Goal: Book appointment/travel/reservation

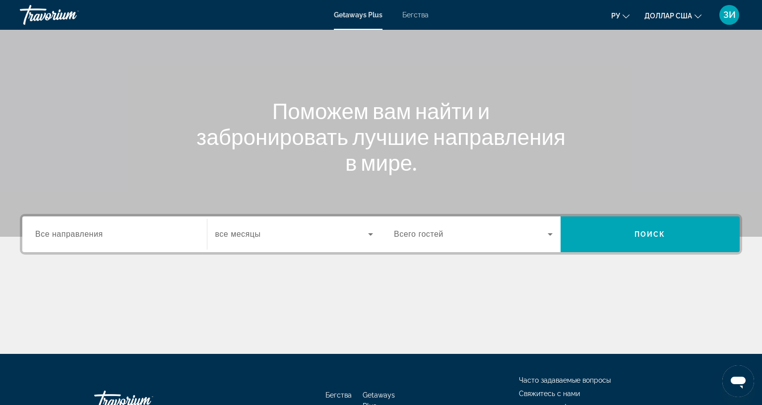
scroll to position [99, 0]
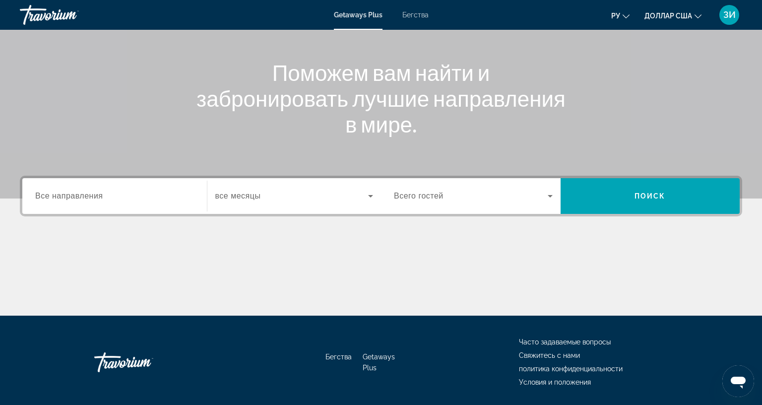
click at [109, 202] on div "Виджет поиска" at bounding box center [114, 196] width 159 height 28
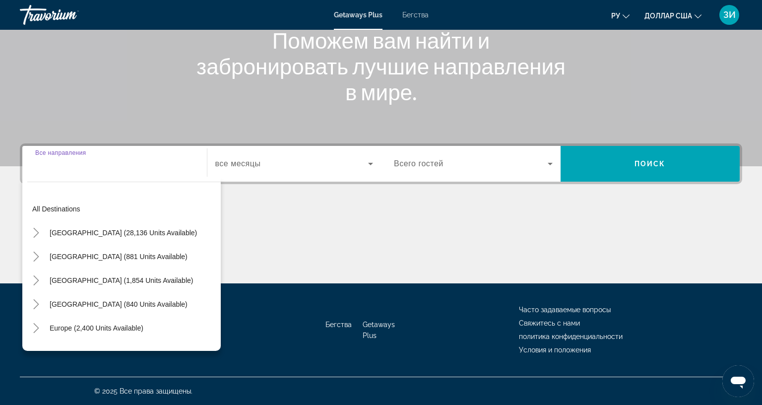
scroll to position [174, 0]
click at [122, 324] on span "Europe (2,400 units available)" at bounding box center [97, 328] width 94 height 8
type input "**********"
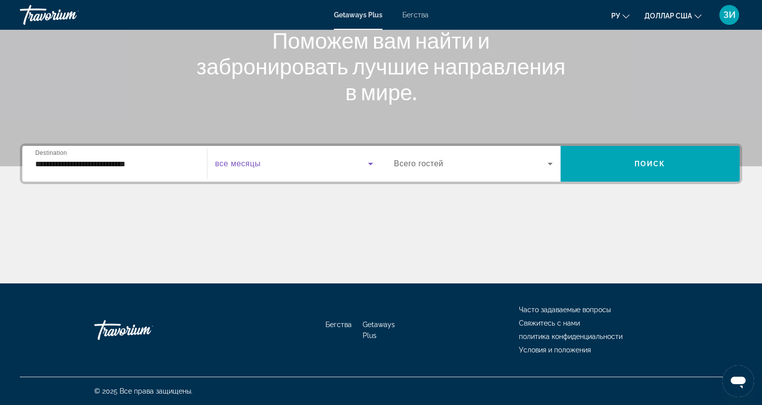
click at [368, 158] on icon "Виджет поиска" at bounding box center [371, 164] width 12 height 12
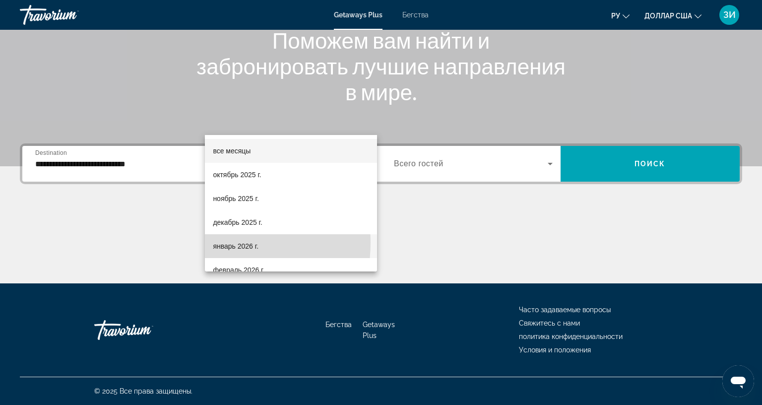
click at [219, 243] on font "январь 2026 г." at bounding box center [236, 246] width 46 height 8
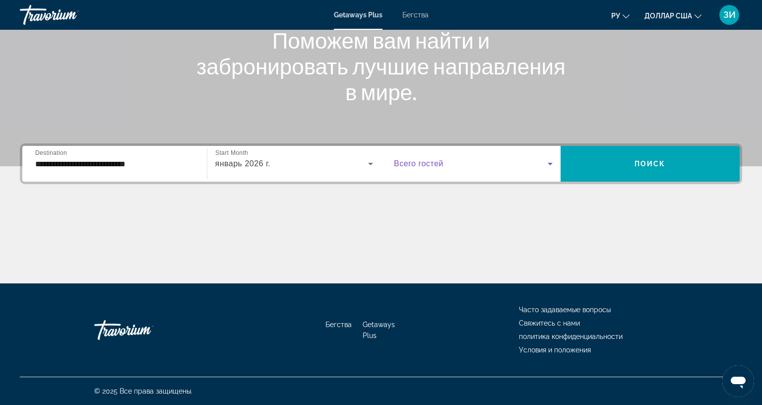
click at [547, 158] on icon "Виджет поиска" at bounding box center [550, 164] width 12 height 12
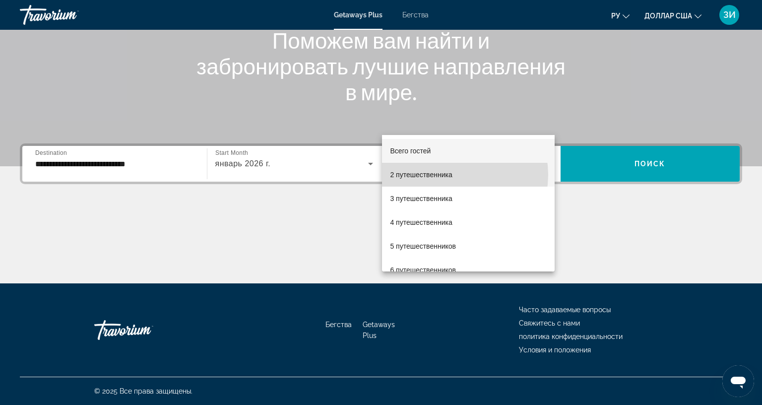
click at [457, 175] on mat-option "2 путешественника" at bounding box center [468, 175] width 173 height 24
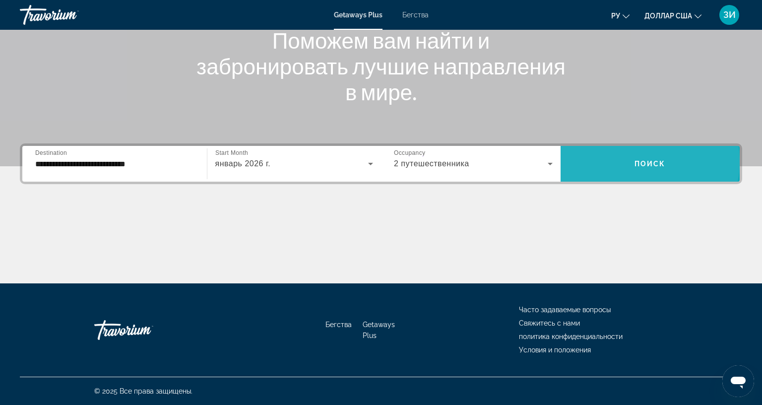
click at [636, 160] on span "Поиск" at bounding box center [650, 164] width 31 height 8
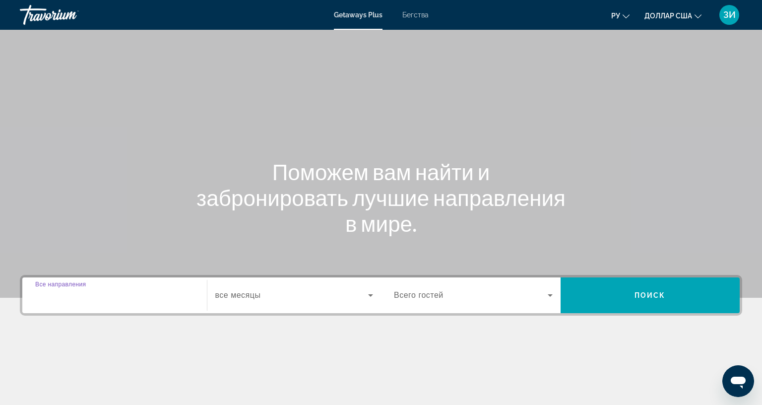
click at [111, 288] on div "Виджет поиска" at bounding box center [114, 295] width 159 height 28
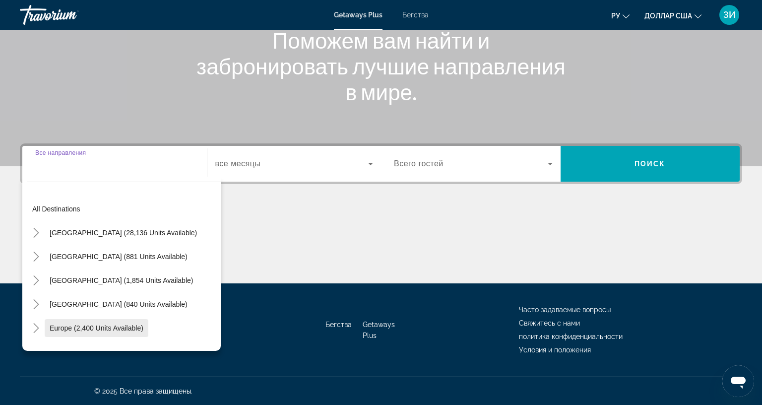
scroll to position [174, 0]
click at [113, 324] on span "Europe (2,400 units available)" at bounding box center [97, 328] width 94 height 8
type input "**********"
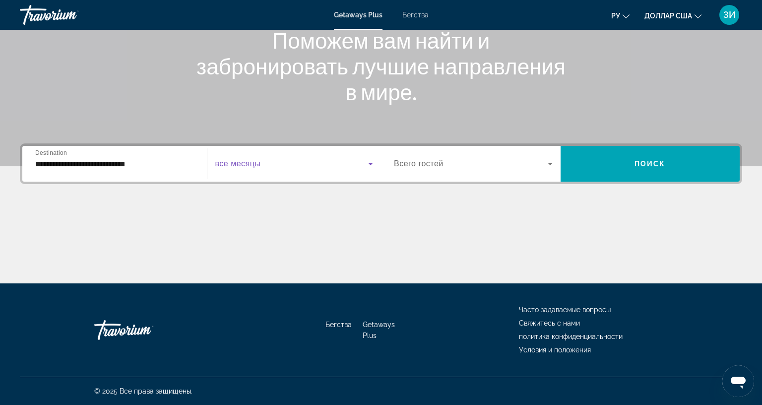
click at [373, 150] on div "Start Month все месяцы" at bounding box center [294, 164] width 174 height 28
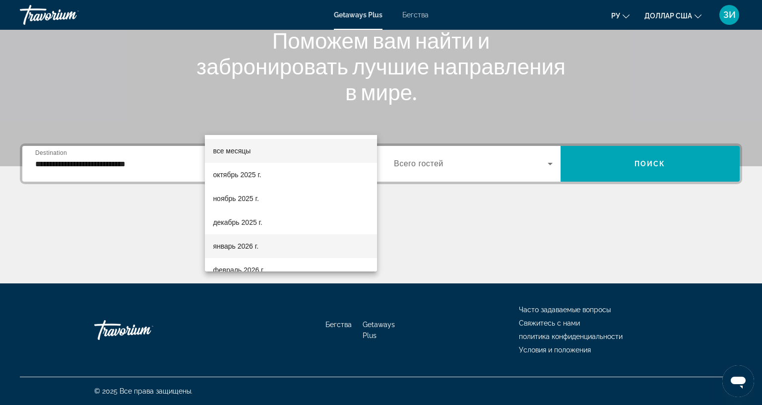
click at [254, 245] on font "январь 2026 г." at bounding box center [236, 246] width 46 height 8
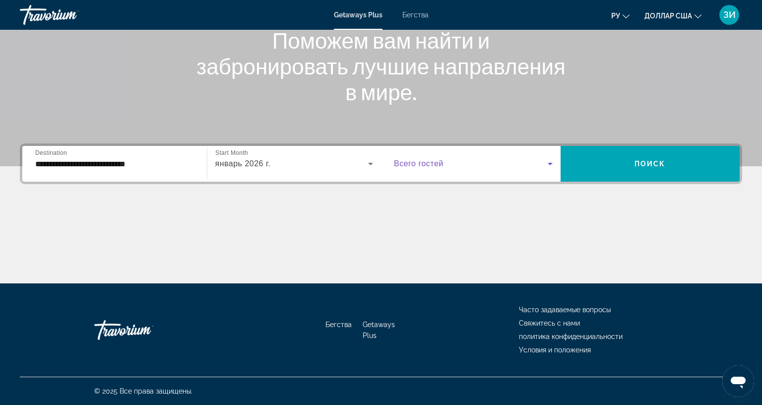
click at [546, 158] on icon "Виджет поиска" at bounding box center [550, 164] width 12 height 12
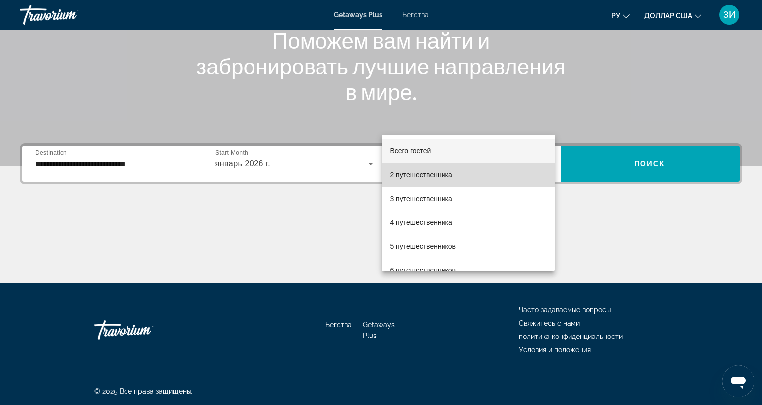
click at [494, 173] on mat-option "2 путешественника" at bounding box center [468, 175] width 173 height 24
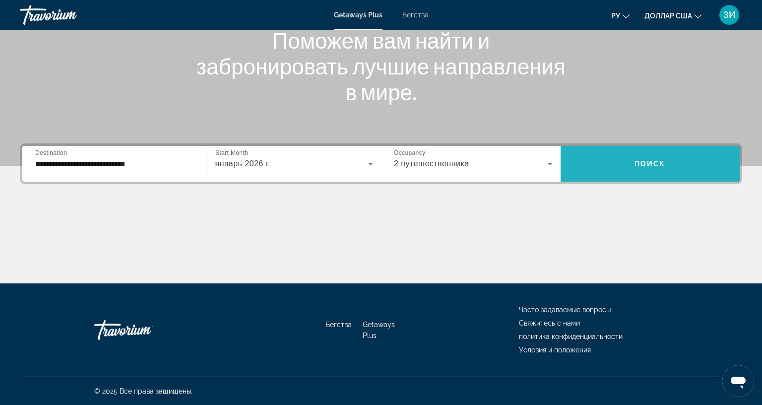
click at [633, 152] on span "Виджет поиска" at bounding box center [651, 164] width 180 height 24
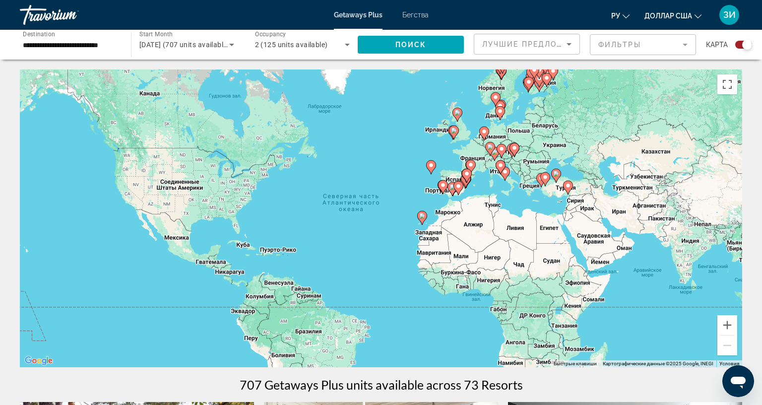
click at [568, 186] on icon "Основное содержание" at bounding box center [568, 187] width 9 height 13
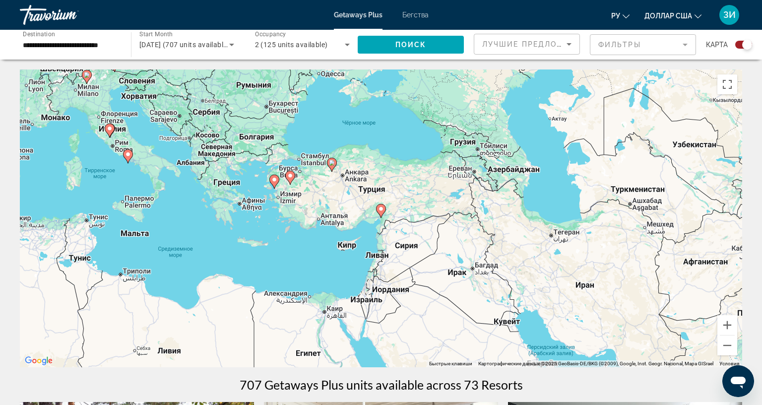
click at [287, 173] on image "Основное содержание" at bounding box center [290, 176] width 6 height 6
type input "**********"
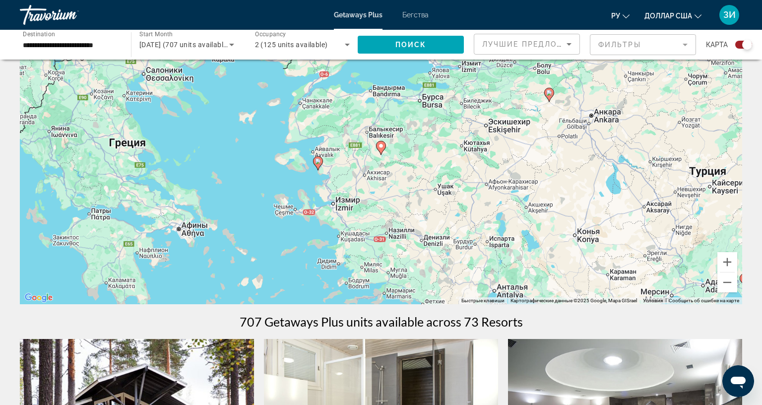
scroll to position [50, 0]
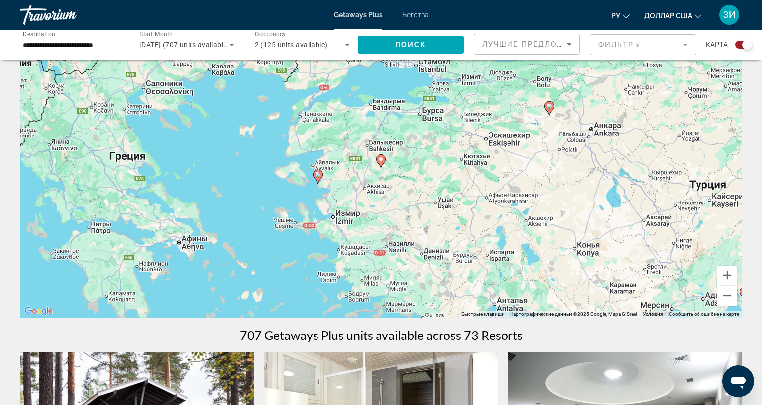
click at [353, 298] on div "Для навигации используйте клавиши со стрелками. Чтобы активировать перетаскиван…" at bounding box center [381, 169] width 723 height 298
click at [721, 297] on button "Уменьшить" at bounding box center [728, 296] width 20 height 20
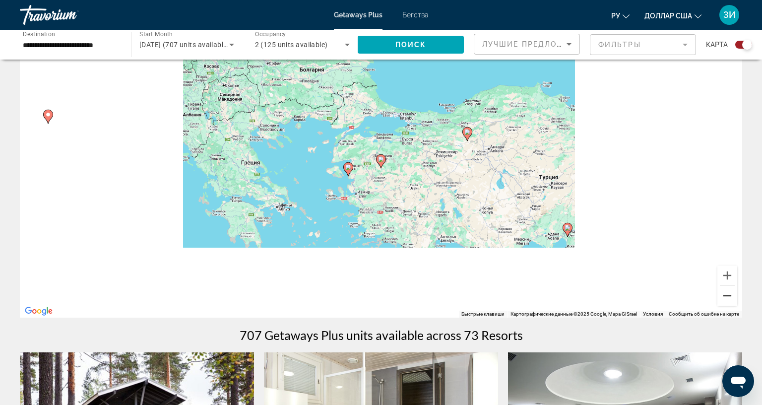
click at [721, 296] on button "Уменьшить" at bounding box center [728, 296] width 20 height 20
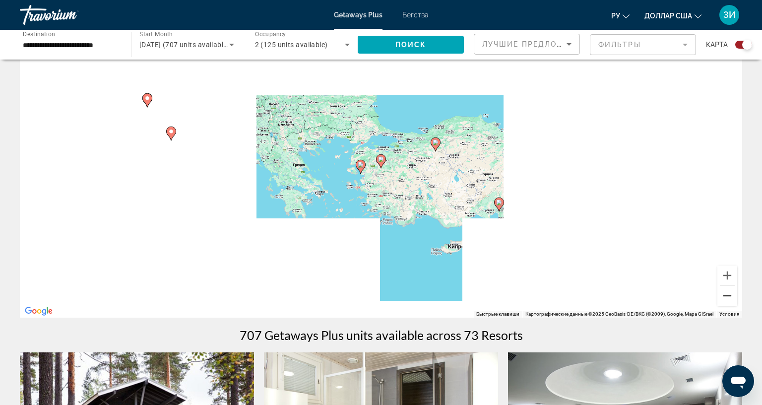
click at [721, 296] on button "Уменьшить" at bounding box center [728, 296] width 20 height 20
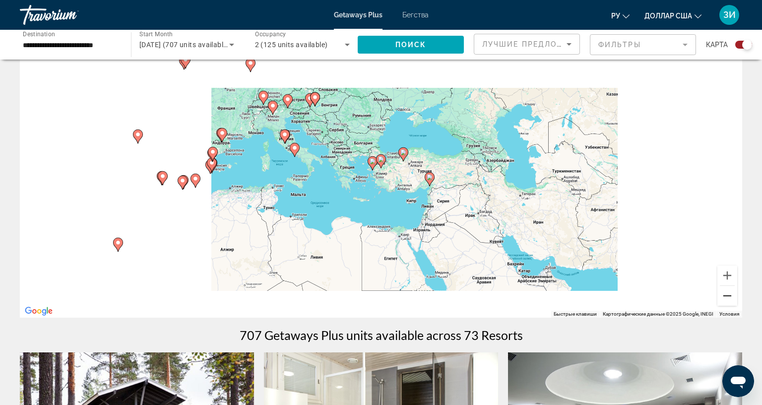
click at [721, 296] on button "Уменьшить" at bounding box center [728, 296] width 20 height 20
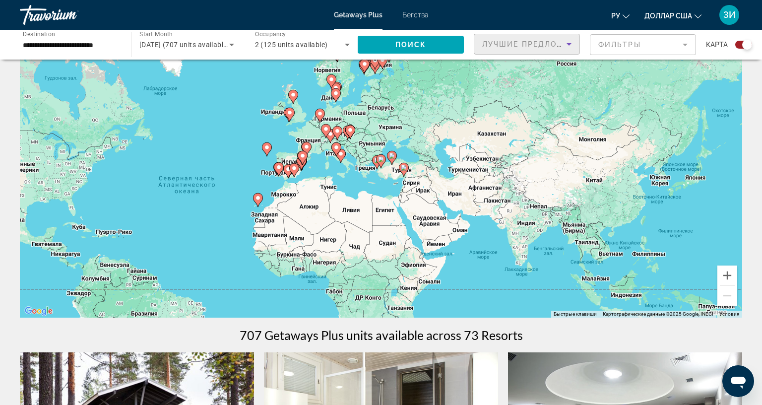
click at [563, 43] on icon "Sort by" at bounding box center [569, 44] width 12 height 12
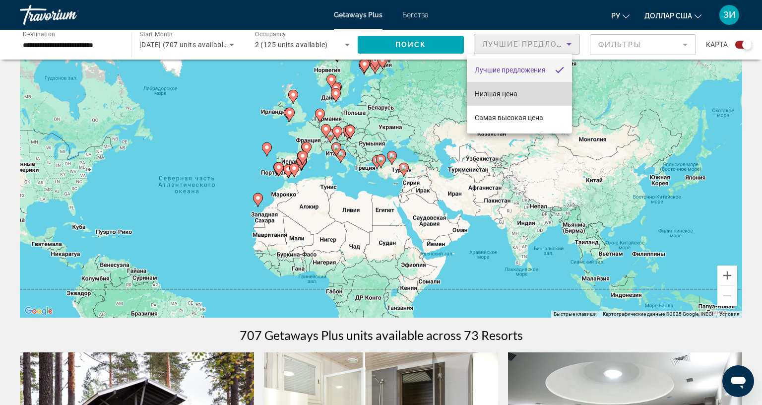
click at [528, 96] on mat-option "Низшая цена" at bounding box center [519, 94] width 105 height 24
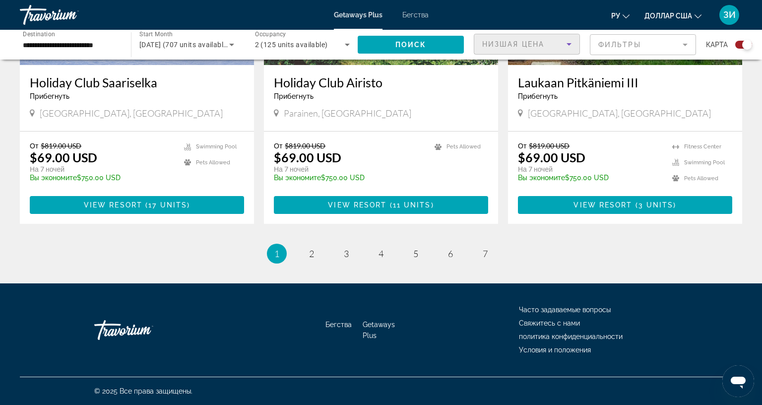
scroll to position [1550, 0]
click at [311, 245] on link "page 2" at bounding box center [311, 253] width 17 height 17
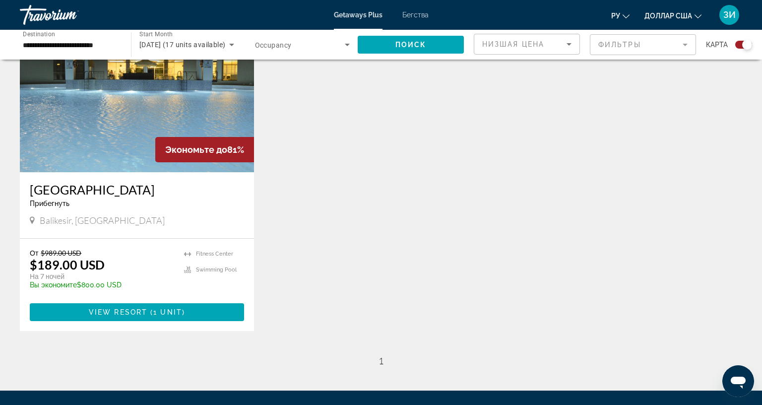
scroll to position [389, 0]
